Goal: Contribute content

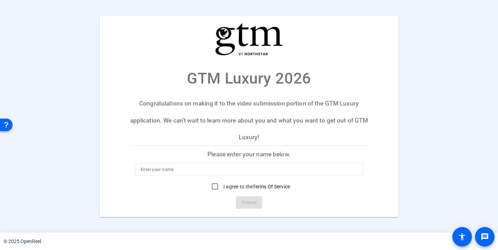
click at [230, 175] on div at bounding box center [249, 169] width 217 height 13
type input "Cat Brask"
click at [214, 187] on input "I agree to the Terms Of Service" at bounding box center [215, 186] width 14 height 14
checkbox input "true"
click at [249, 203] on span "Continue" at bounding box center [249, 202] width 15 height 10
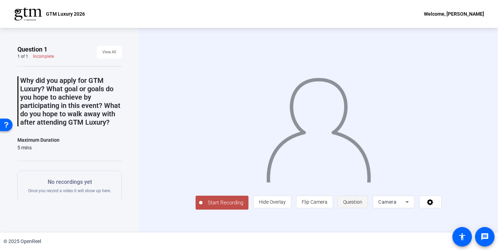
click at [349, 202] on span "Question" at bounding box center [352, 202] width 19 height 6
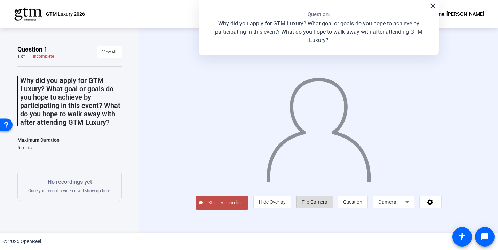
click at [309, 200] on span "Flip Camera" at bounding box center [315, 202] width 26 height 6
click at [433, 202] on icon at bounding box center [430, 202] width 6 height 6
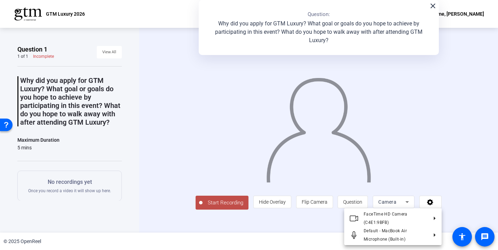
click at [462, 176] on div at bounding box center [249, 125] width 498 height 250
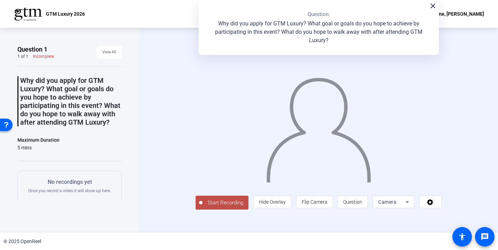
click at [407, 203] on icon at bounding box center [407, 202] width 8 height 8
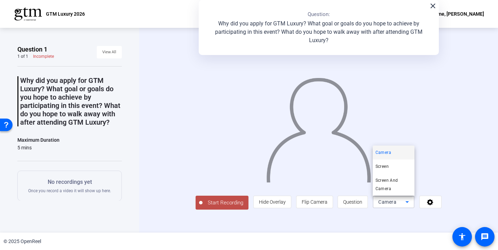
click at [458, 149] on div at bounding box center [249, 125] width 498 height 250
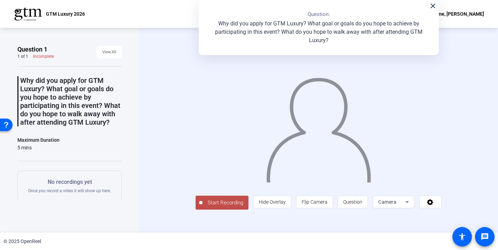
click at [229, 199] on span "Start Recording" at bounding box center [226, 203] width 46 height 8
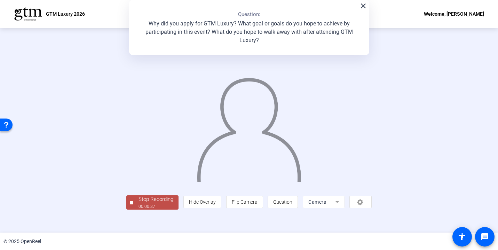
click at [151, 203] on div "00:00:37" at bounding box center [156, 206] width 35 height 6
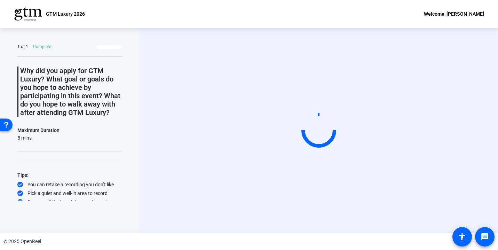
scroll to position [14, 0]
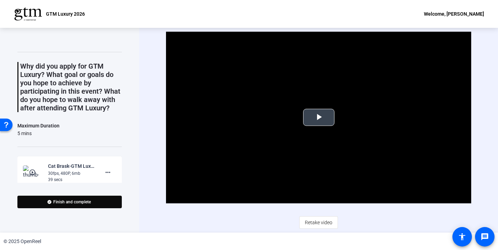
click at [319, 117] on span "Video Player" at bounding box center [319, 117] width 0 height 0
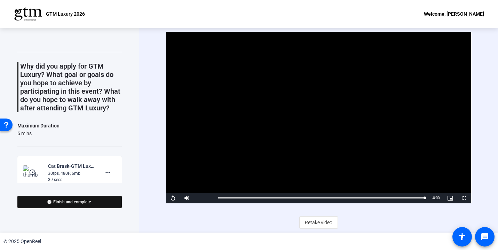
click at [62, 201] on span "Finish and complete" at bounding box center [72, 202] width 38 height 6
